Goal: Navigation & Orientation: Find specific page/section

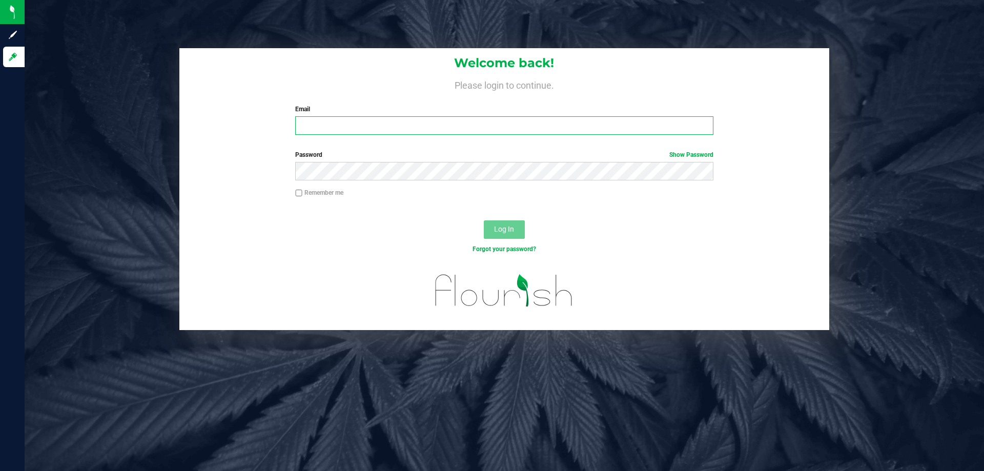
click at [433, 130] on input "Email" at bounding box center [504, 125] width 418 height 18
type input "[EMAIL_ADDRESS][DOMAIN_NAME]"
click at [484, 220] on button "Log In" at bounding box center [504, 229] width 41 height 18
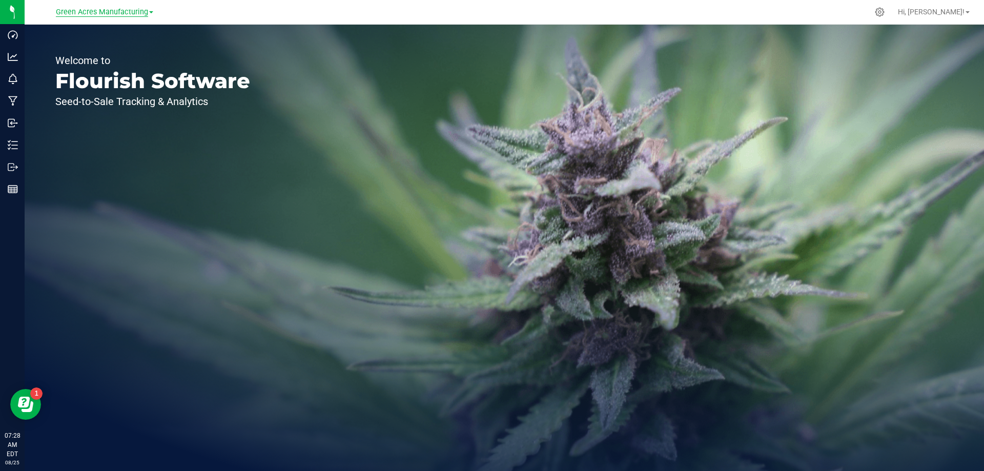
click at [141, 10] on span "Green Acres Manufacturing" at bounding box center [102, 12] width 92 height 9
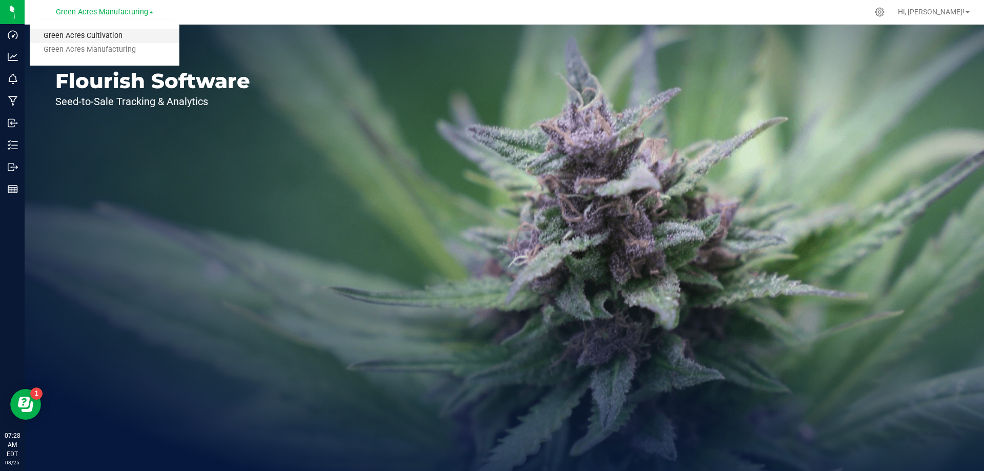
click at [138, 29] on link "Green Acres Cultivation" at bounding box center [105, 36] width 150 height 14
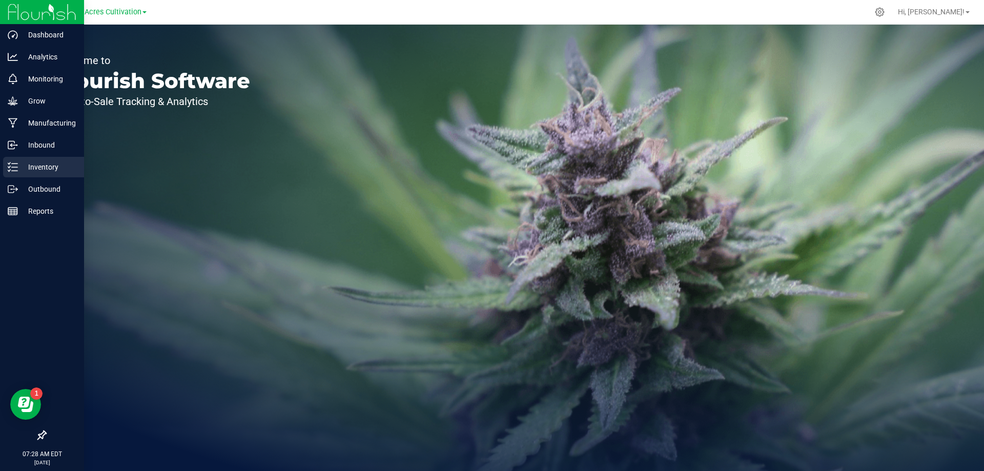
click at [22, 157] on div "Inventory" at bounding box center [43, 167] width 81 height 21
